Goal: Task Accomplishment & Management: Manage account settings

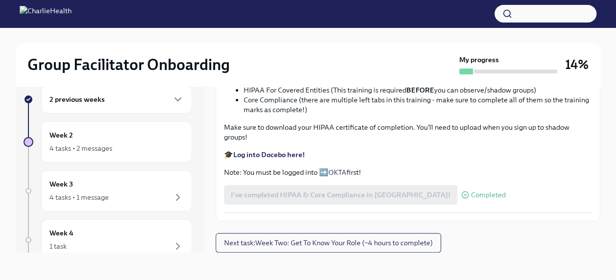
scroll to position [671, 0]
click at [461, 197] on icon at bounding box center [465, 195] width 8 height 8
click at [471, 197] on span "Completed" at bounding box center [488, 195] width 35 height 7
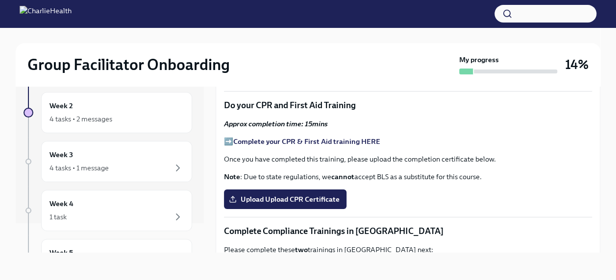
scroll to position [0, 0]
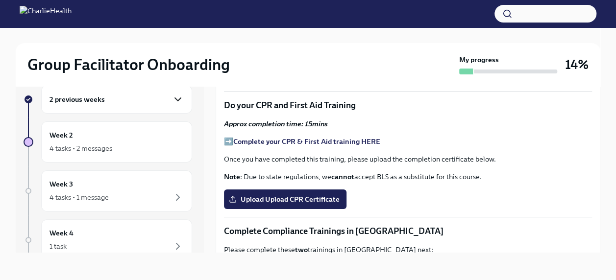
click at [172, 101] on icon "button" at bounding box center [178, 100] width 12 height 12
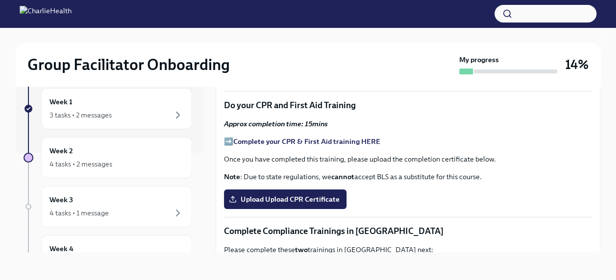
scroll to position [97, 0]
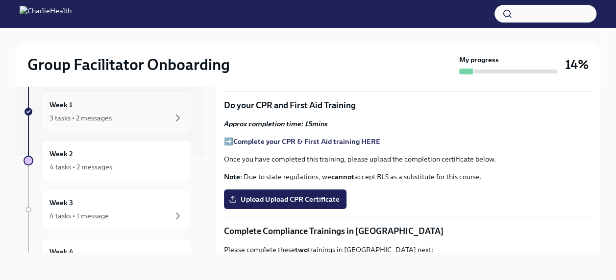
click at [87, 108] on div "Week 1 3 tasks • 2 messages" at bounding box center [117, 112] width 134 height 25
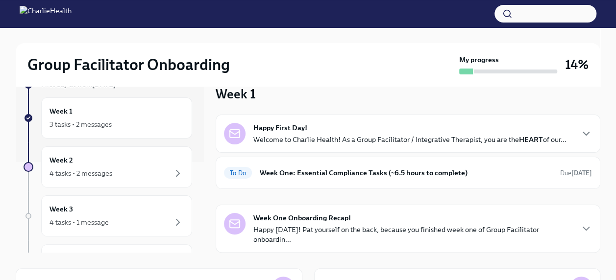
scroll to position [91, 0]
click at [107, 174] on div "4 tasks • 2 messages" at bounding box center [81, 173] width 63 height 10
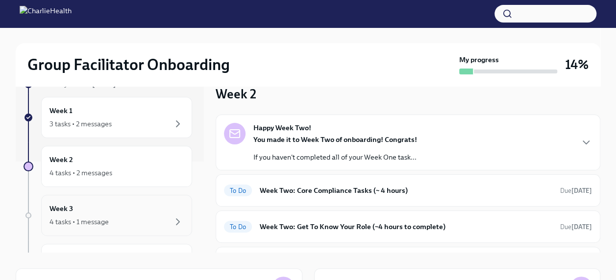
click at [101, 229] on div "Week 3 4 tasks • 1 message" at bounding box center [116, 215] width 151 height 41
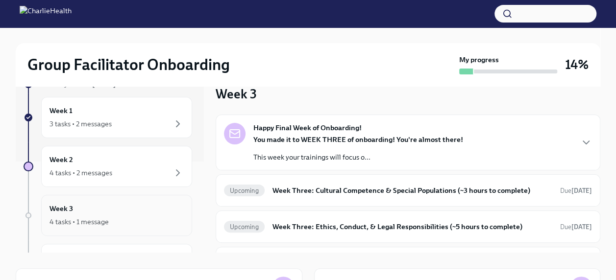
click at [101, 229] on div "Week 3 4 tasks • 1 message" at bounding box center [116, 215] width 151 height 41
click at [113, 173] on div "4 tasks • 2 messages" at bounding box center [117, 173] width 134 height 12
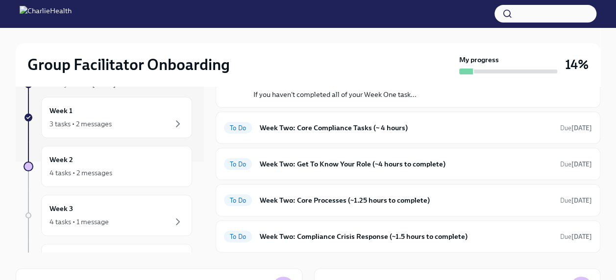
scroll to position [91, 0]
